Goal: Task Accomplishment & Management: Manage account settings

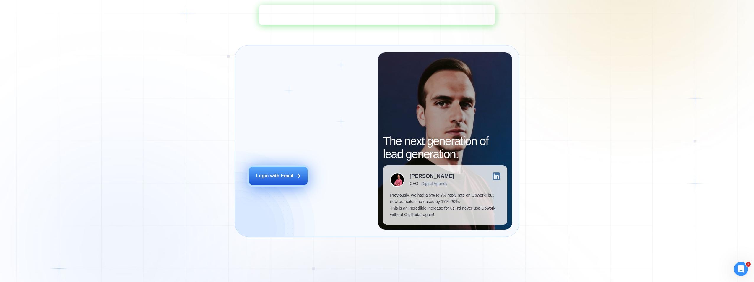
click at [280, 174] on div "Login with Email" at bounding box center [275, 175] width 38 height 6
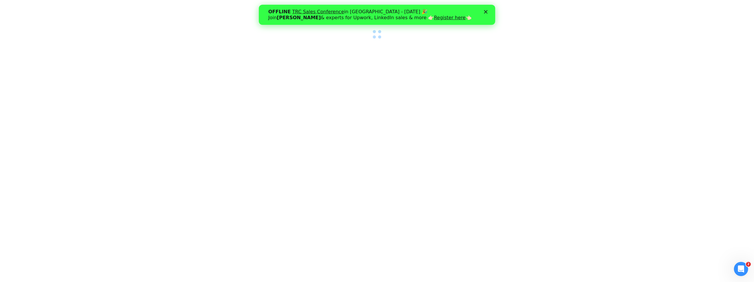
click at [196, 60] on div at bounding box center [377, 141] width 754 height 282
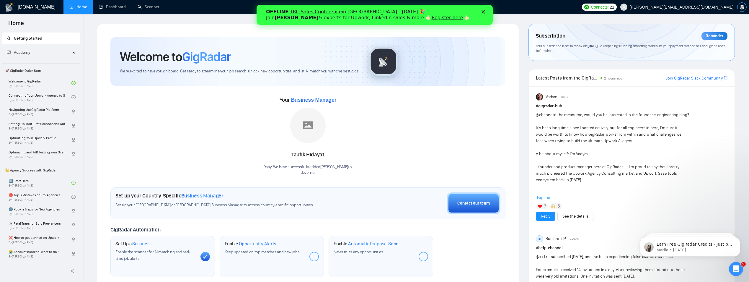
click at [740, 8] on icon "setting" at bounding box center [742, 7] width 4 height 5
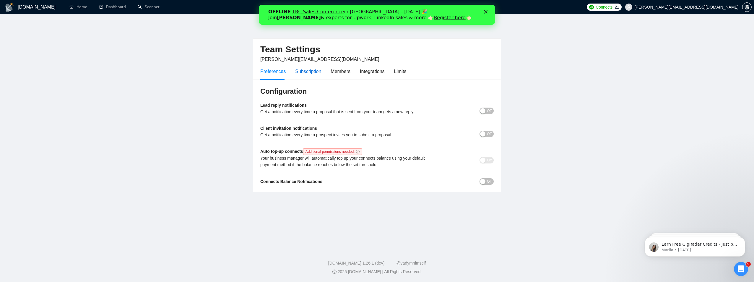
click at [309, 69] on div "Subscription" at bounding box center [308, 71] width 26 height 7
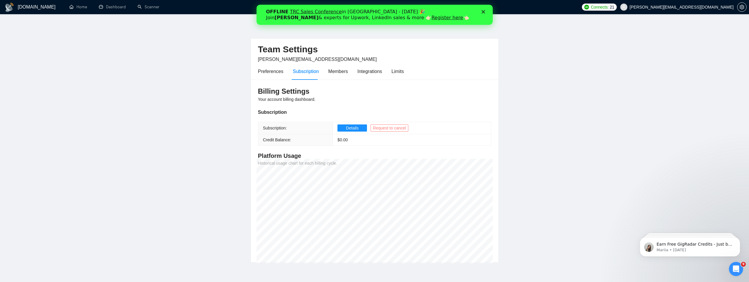
click at [388, 128] on span "Request to cancel" at bounding box center [389, 128] width 33 height 6
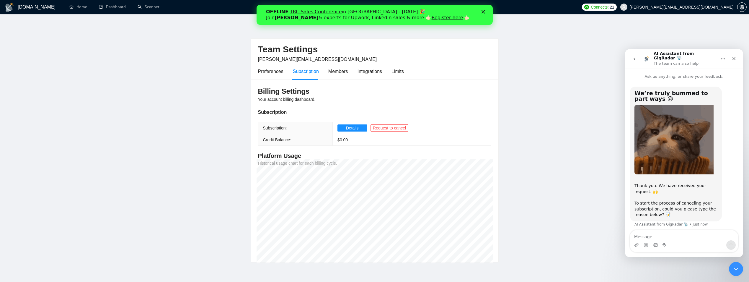
click at [692, 225] on div "We’re truly bummed to part ways 😢​ Thank you. We have received your request. 🙌 …" at bounding box center [684, 161] width 109 height 148
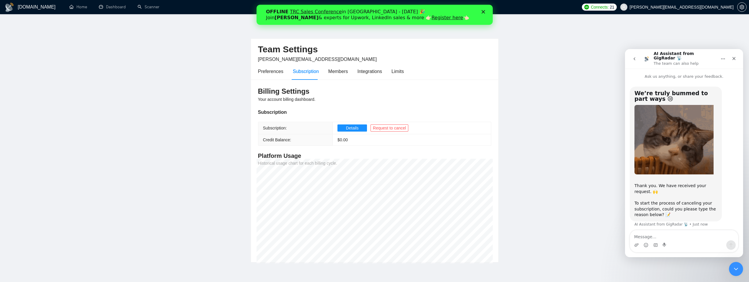
click at [691, 229] on div "We’re truly bummed to part ways 😢​ Thank you. We have received your request. 🙌 …" at bounding box center [684, 161] width 109 height 148
drag, startPoint x: 663, startPoint y: 230, endPoint x: 661, endPoint y: 234, distance: 4.0
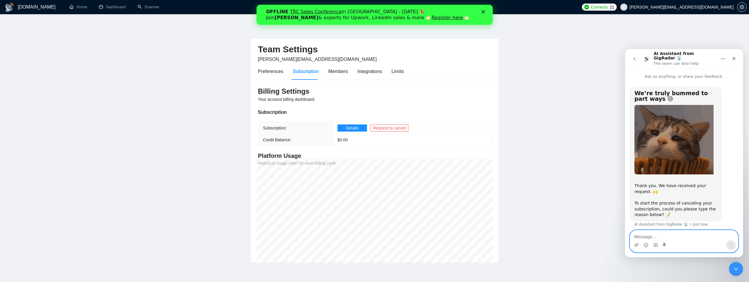
click at [662, 232] on textarea "Message…" at bounding box center [684, 235] width 108 height 10
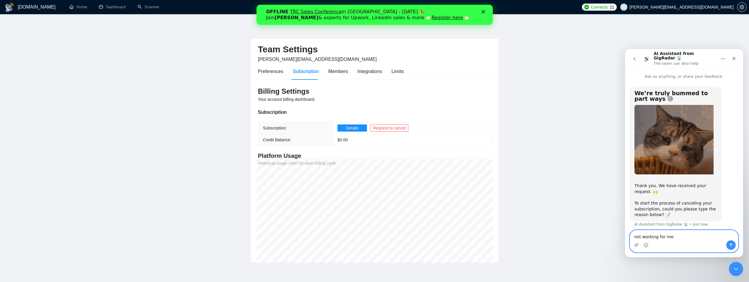
type textarea "not working for me!"
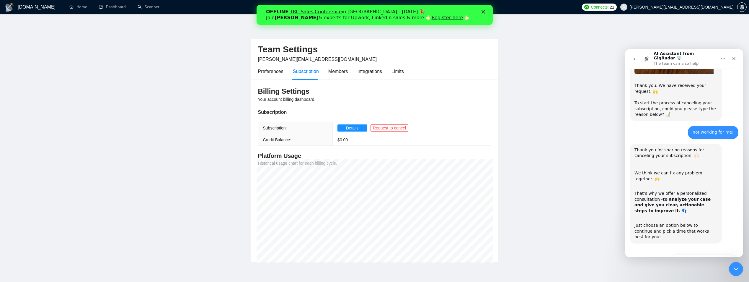
scroll to position [118, 0]
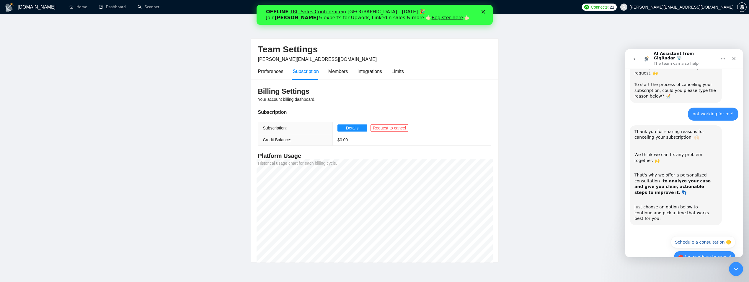
click at [703, 251] on button "🔴 No, continue to cancel" at bounding box center [705, 257] width 62 height 12
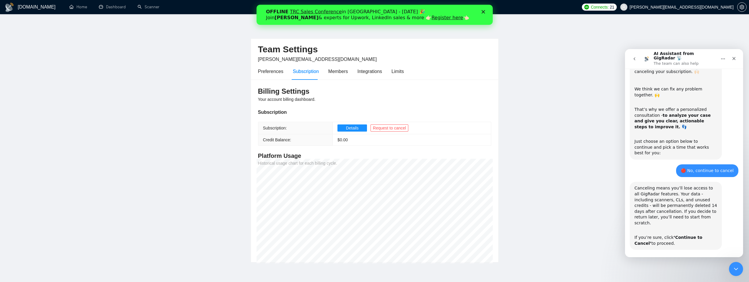
scroll to position [189, 0]
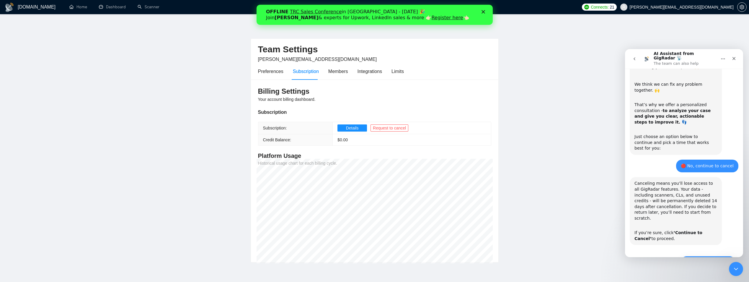
click at [720, 256] on button "🔴 Continue to Cancel" at bounding box center [708, 262] width 55 height 12
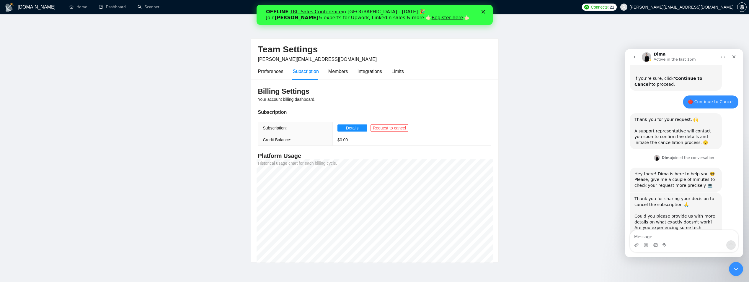
scroll to position [344, 0]
